Goal: Information Seeking & Learning: Learn about a topic

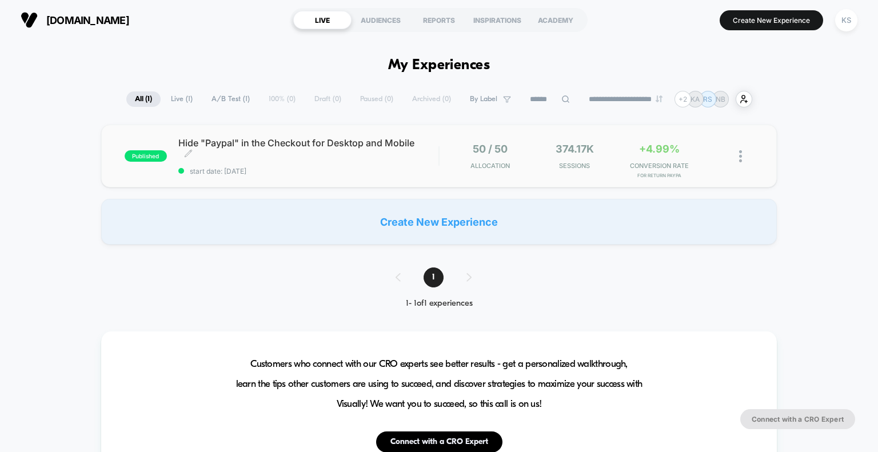
click at [334, 145] on span "Hide "Paypal" in the Checkout for Desktop and Mobile Click to edit experience d…" at bounding box center [308, 148] width 261 height 23
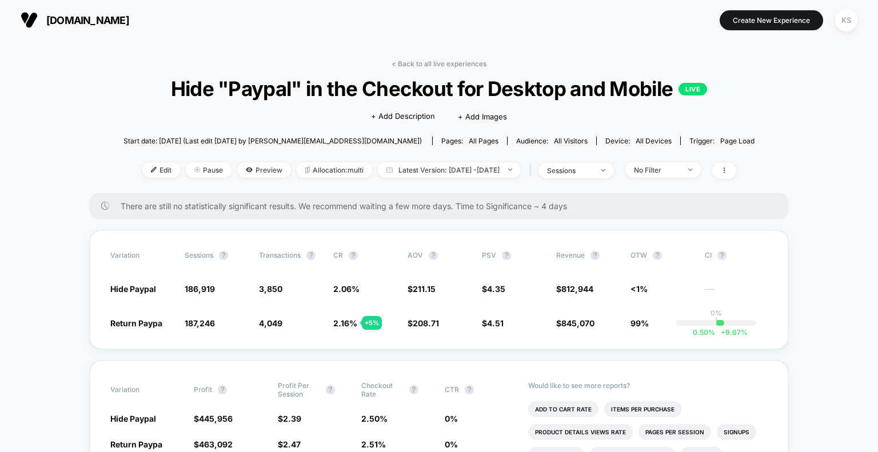
scroll to position [57, 0]
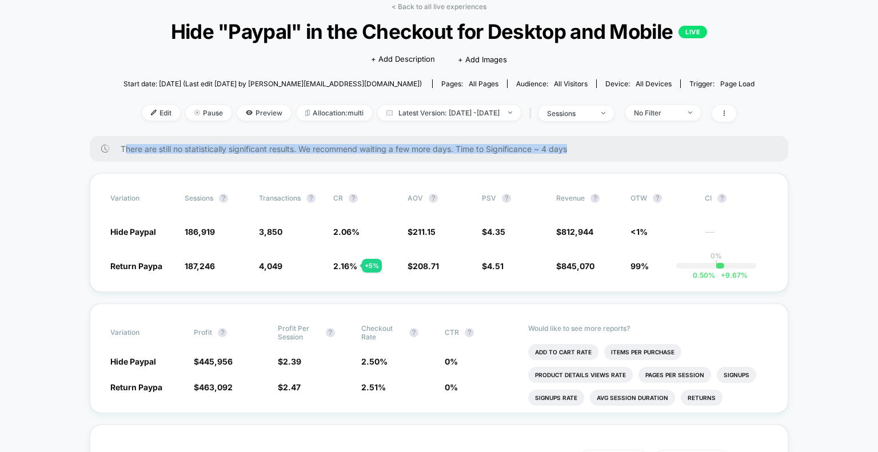
drag, startPoint x: 183, startPoint y: 147, endPoint x: 577, endPoint y: 150, distance: 393.7
click at [577, 150] on span "There are still no statistically significant results. We recommend waiting a fe…" at bounding box center [443, 149] width 645 height 10
